Goal: Communication & Community: Answer question/provide support

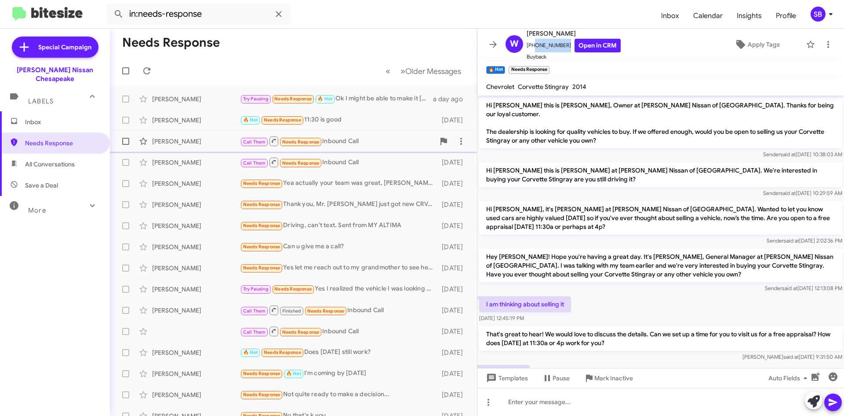
scroll to position [64, 0]
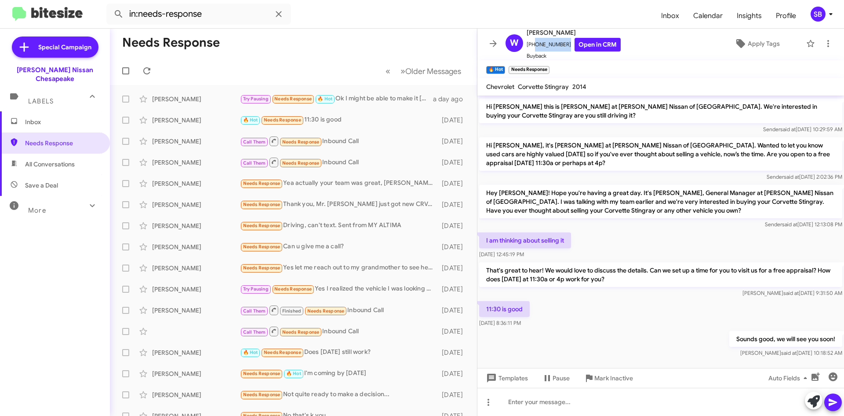
click at [58, 153] on span "All Conversations" at bounding box center [55, 163] width 110 height 21
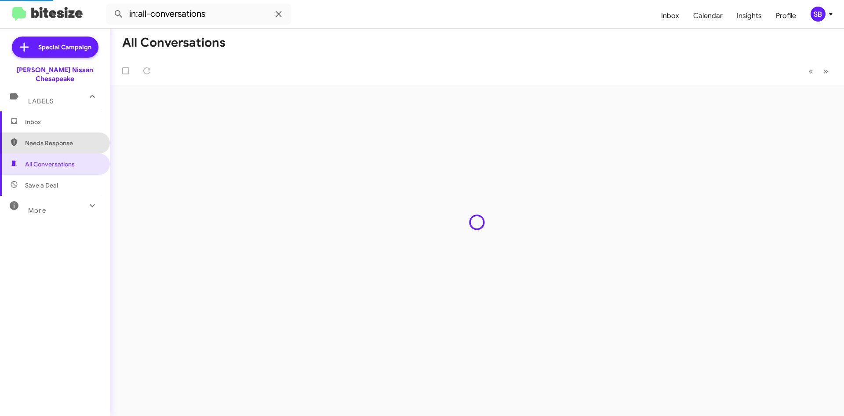
click at [55, 139] on span "Needs Response" at bounding box center [62, 143] width 75 height 9
type input "in:needs-response"
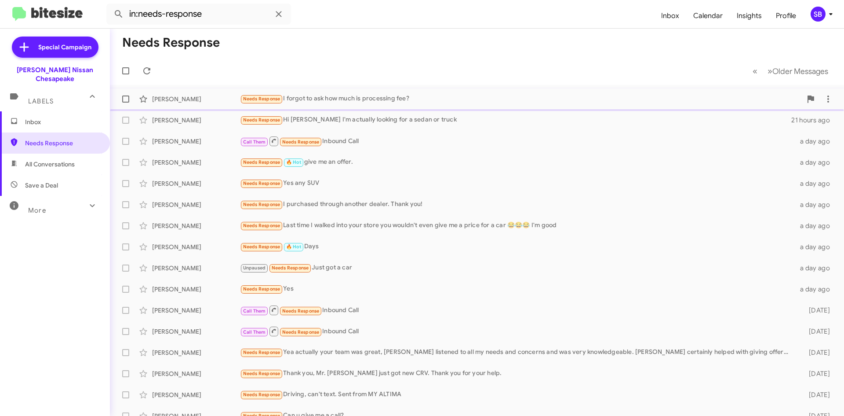
click at [354, 106] on div "[PERSON_NAME] Needs Response I forgot to ask how much is processing fee? 18 hou…" at bounding box center [477, 99] width 720 height 18
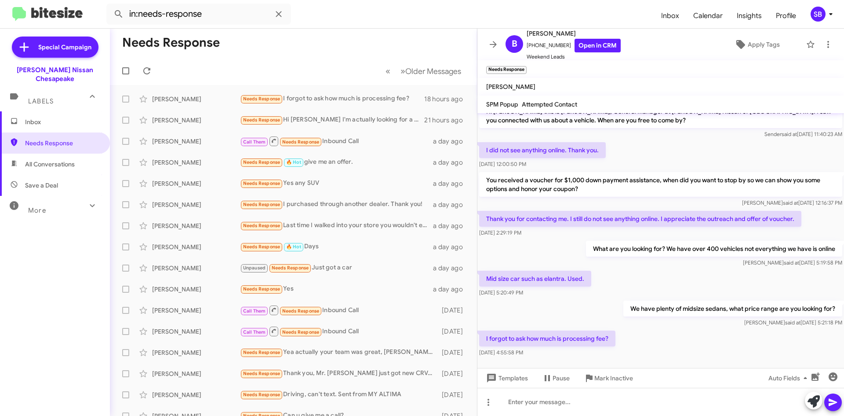
scroll to position [20, 0]
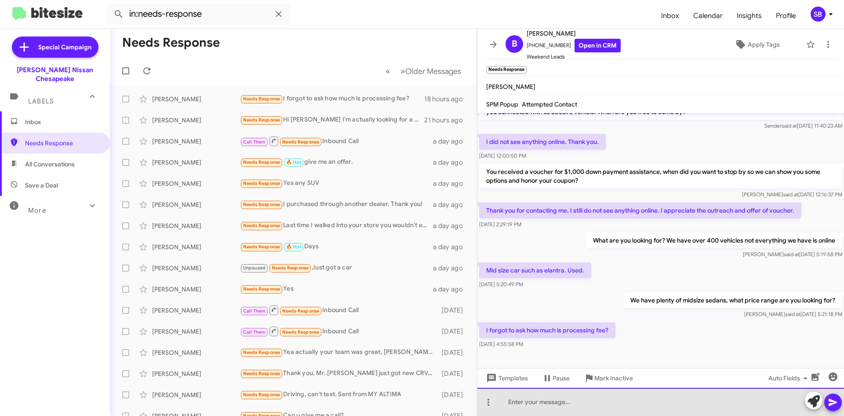
click at [589, 408] on div at bounding box center [661, 401] width 367 height 28
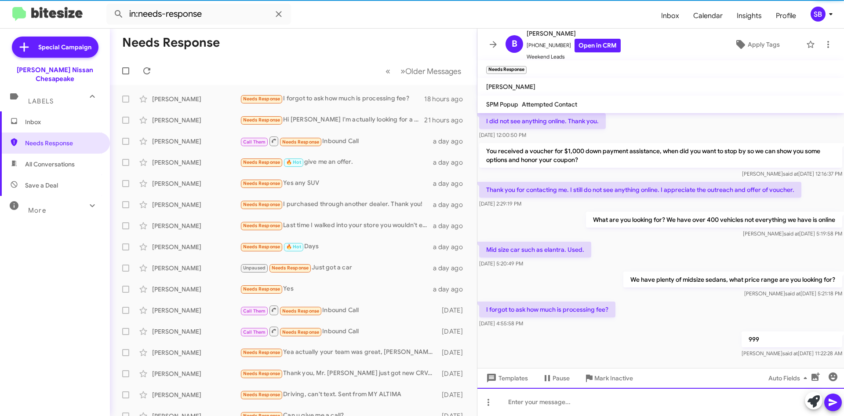
scroll to position [52, 0]
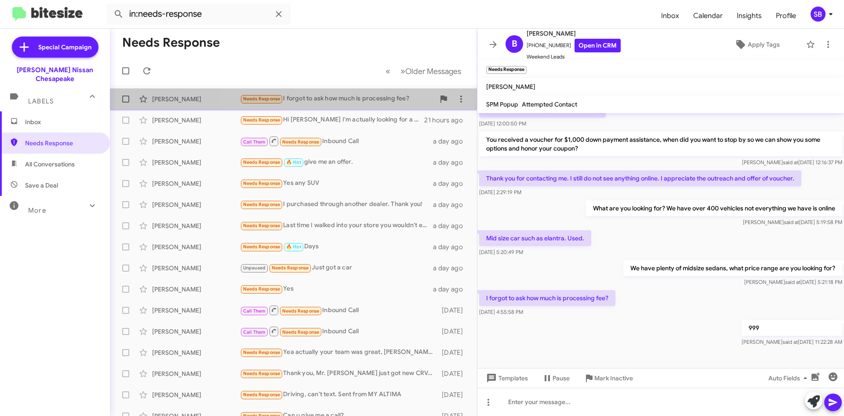
click at [348, 106] on div "[PERSON_NAME] Needs Response I forgot to ask how much is processing fee? 18 hou…" at bounding box center [293, 99] width 353 height 18
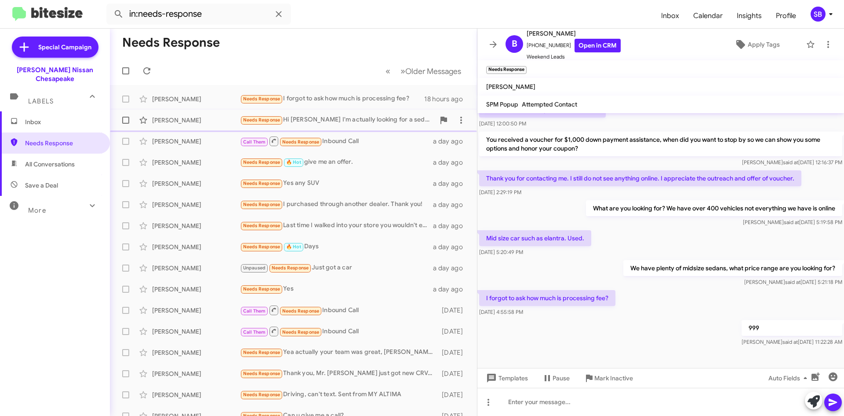
click at [346, 120] on div "Needs Response Hi [PERSON_NAME] I'm actually looking for a sedan or truck" at bounding box center [337, 120] width 195 height 10
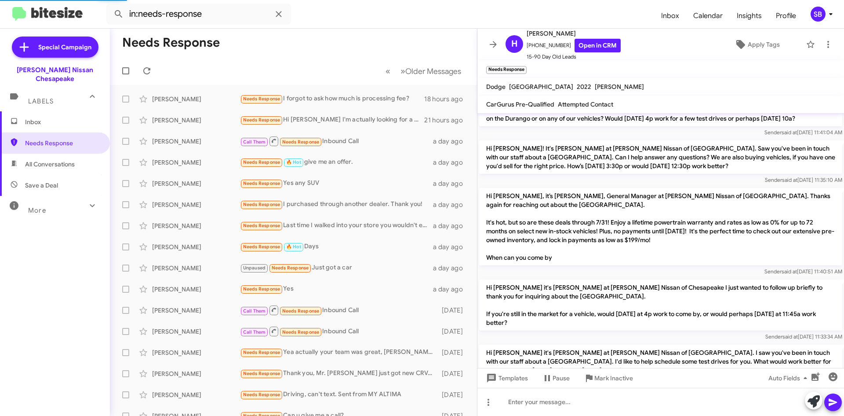
scroll to position [219, 0]
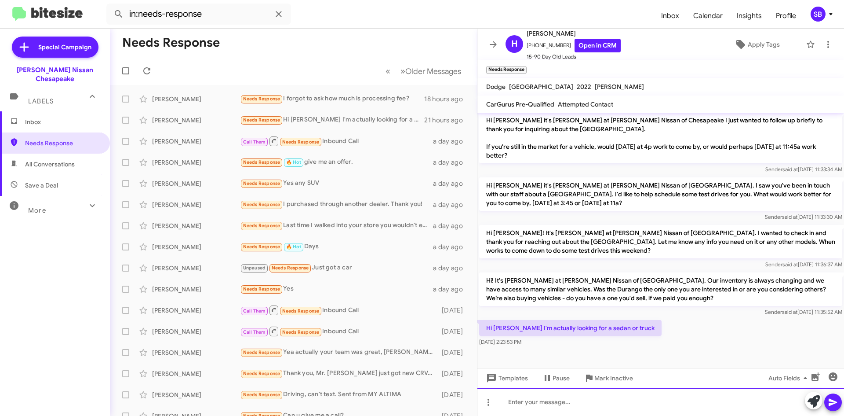
click at [610, 412] on div at bounding box center [661, 401] width 367 height 28
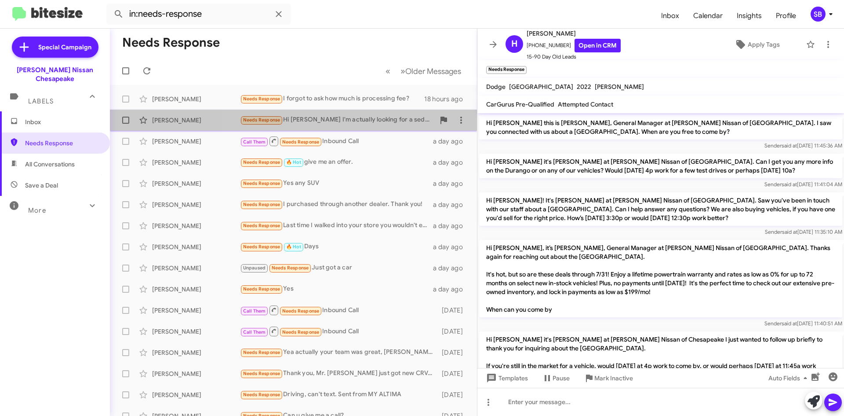
click at [353, 124] on div "Needs Response Hi [PERSON_NAME] I'm actually looking for a sedan or truck" at bounding box center [337, 120] width 195 height 10
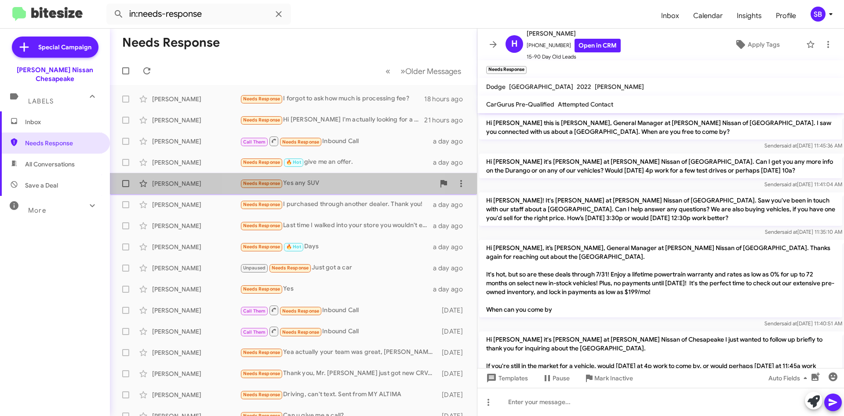
click at [340, 185] on div "Needs Response Yes any SUV" at bounding box center [337, 183] width 195 height 10
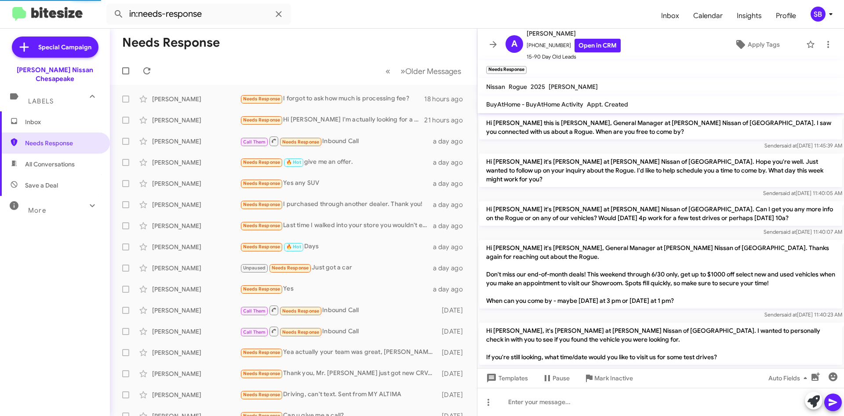
scroll to position [193, 0]
